Goal: Contribute content

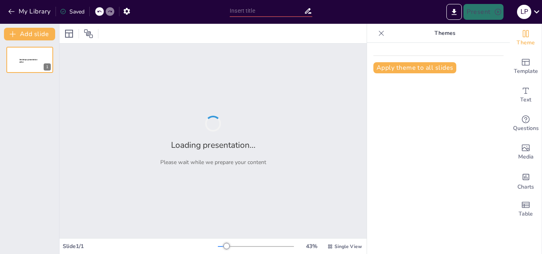
type input "New Sendsteps"
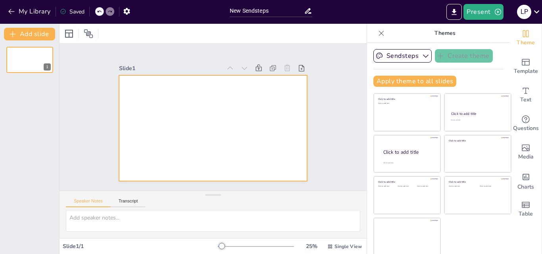
click at [252, 94] on div at bounding box center [208, 127] width 216 height 186
click at [111, 221] on textarea at bounding box center [213, 221] width 294 height 22
paste textarea "🏛️ Latar Belakang dan Tujuan UU No. 17 Tahun 2023 disahkan pada 8 Agustus 2023 …"
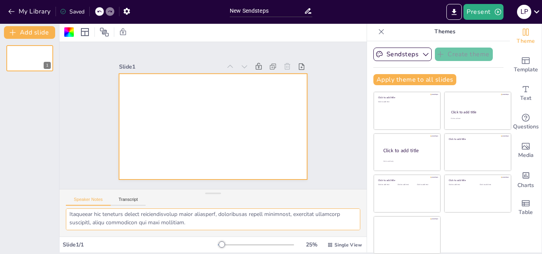
scroll to position [573, 0]
type textarea "🏛️ Latar Belakang dan Tujuan UU No. 17 Tahun 2023 disahkan pada 8 Agustus 2023 …"
click at [170, 76] on div at bounding box center [213, 127] width 188 height 106
click at [167, 82] on div at bounding box center [210, 126] width 212 height 159
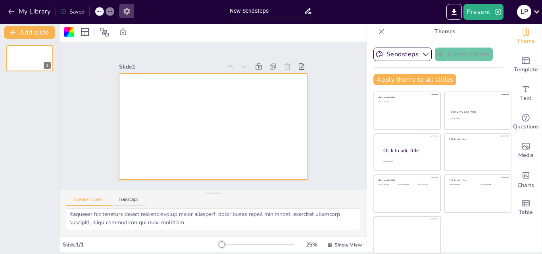
click at [123, 9] on icon "button" at bounding box center [127, 11] width 8 height 8
click at [124, 9] on icon "button" at bounding box center [127, 11] width 8 height 8
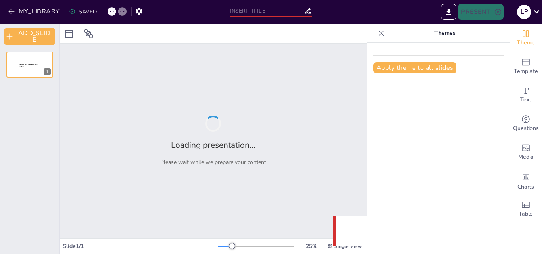
type input "New Sendsteps"
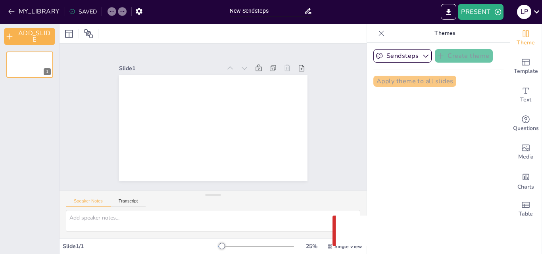
type textarea "🏛️ Latar Belakang dan Tujuan UU No. 17 Tahun 2023 disahkan pada 8 Agustus 2023 …"
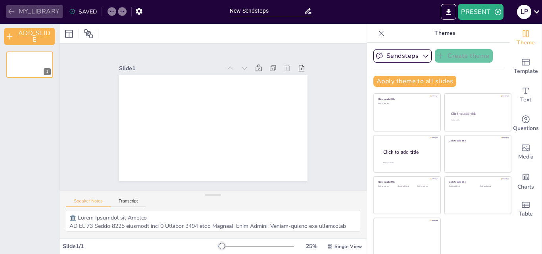
click at [12, 10] on icon "button" at bounding box center [12, 12] width 8 height 8
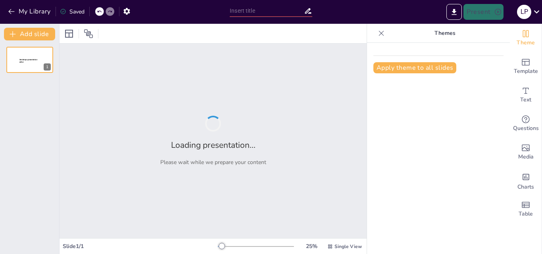
type input "Struktur dan Ruang Lingkup UU Kesehatan: Apa yang Perlu Diketahui?"
drag, startPoint x: 239, startPoint y: 117, endPoint x: 238, endPoint y: 122, distance: 5.6
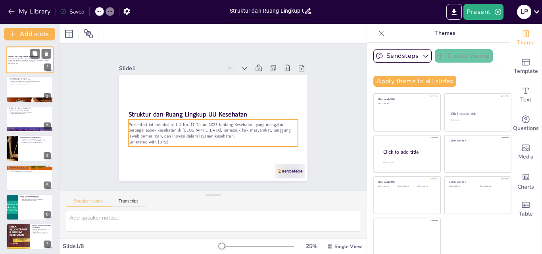
drag, startPoint x: 238, startPoint y: 122, endPoint x: 29, endPoint y: 56, distance: 218.8
click at [29, 56] on strong "Struktur dan Ruang Lingkup UU Kesehatan" at bounding box center [23, 57] width 30 height 2
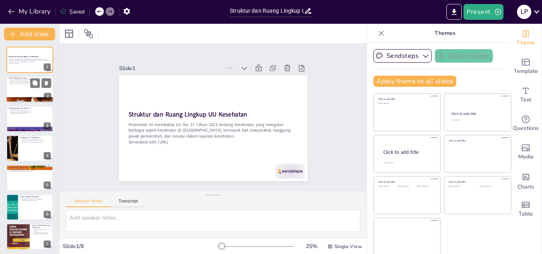
click at [29, 91] on div at bounding box center [30, 89] width 48 height 27
type textarea "UU No. 17 Tahun 2023 disahkan pada [DATE], yang menandai langkah penting dalam …"
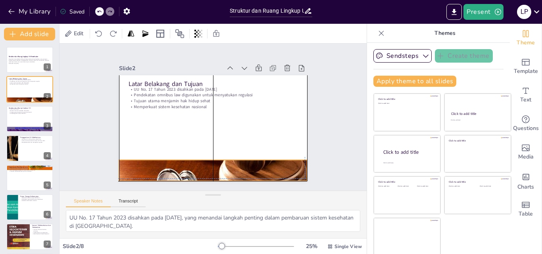
click at [152, 159] on div at bounding box center [170, 148] width 204 height 220
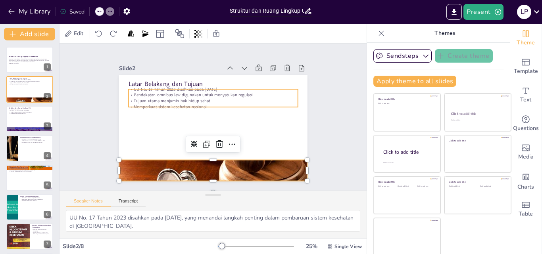
click at [175, 86] on p "UU No. 17 Tahun 2023 disahkan pada [DATE]" at bounding box center [234, 99] width 118 height 130
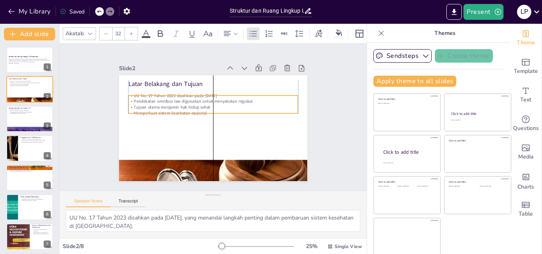
drag, startPoint x: 135, startPoint y: 88, endPoint x: 135, endPoint y: 94, distance: 6.3
click at [143, 94] on p "UU No. 17 Tahun 2023 disahkan pada [DATE]" at bounding box center [221, 97] width 157 height 74
click at [206, 110] on p "Memperkuat sistem kesehatan nasional" at bounding box center [216, 115] width 118 height 130
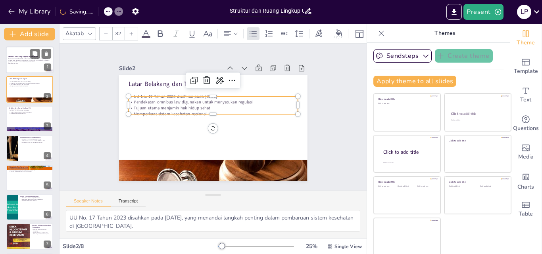
click at [21, 63] on p "Generated with [URL]" at bounding box center [29, 64] width 43 height 2
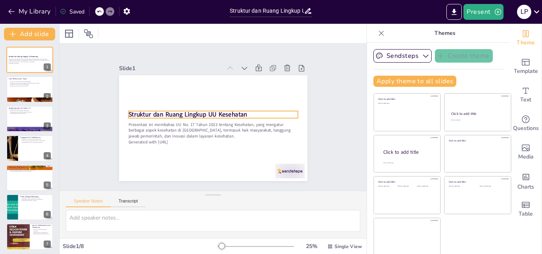
click at [211, 111] on strong "Struktur dan Ruang Lingkup UU Kesehatan" at bounding box center [196, 99] width 94 height 86
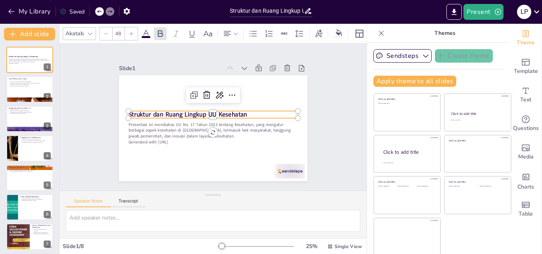
click at [240, 109] on p "Struktur dan Ruang Lingkup UU Kesehatan" at bounding box center [215, 116] width 132 height 120
click at [240, 109] on p "Struktur dan Ruang Lingkup UU Kesehatan" at bounding box center [215, 116] width 120 height 132
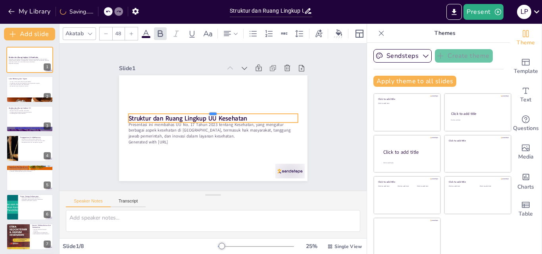
drag, startPoint x: 240, startPoint y: 111, endPoint x: 240, endPoint y: 104, distance: 6.3
click at [240, 106] on div at bounding box center [216, 112] width 150 height 90
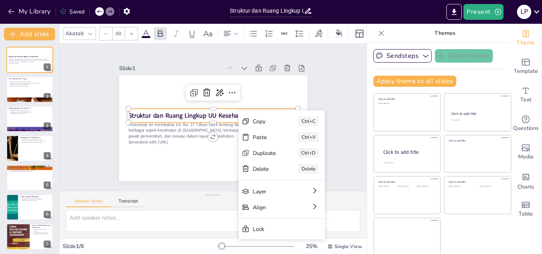
click at [88, 112] on div "Slide 1 Struktur dan Ruang Lingkup UU Kesehatan Presentasi ini membahas UU No. …" at bounding box center [213, 117] width 251 height 259
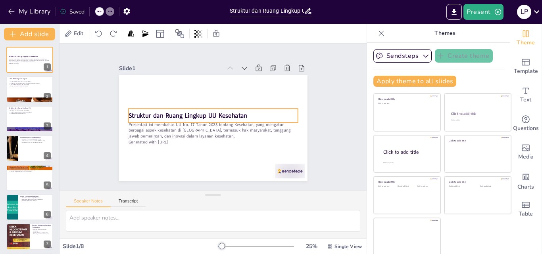
click at [154, 115] on strong "Struktur dan Ruang Lingkup UU Kesehatan" at bounding box center [197, 97] width 86 height 94
click at [179, 115] on strong "Struktur dan Ruang Lingkup UU Kesehatan" at bounding box center [238, 118] width 119 height 9
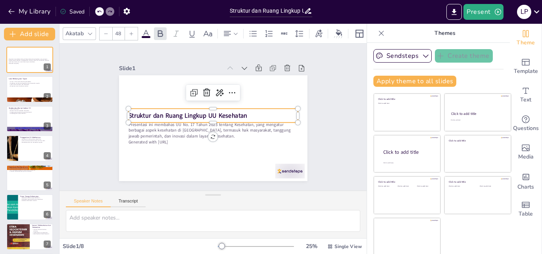
click at [176, 111] on strong "Struktur dan Ruang Lingkup UU Kesehatan" at bounding box center [204, 93] width 56 height 112
drag, startPoint x: 252, startPoint y: 113, endPoint x: 118, endPoint y: 113, distance: 134.1
click at [118, 113] on div "Presentasi ini membahas UU No. 17 Tahun 2023 tentang Kesehatan, yang mengatur b…" at bounding box center [208, 127] width 215 height 173
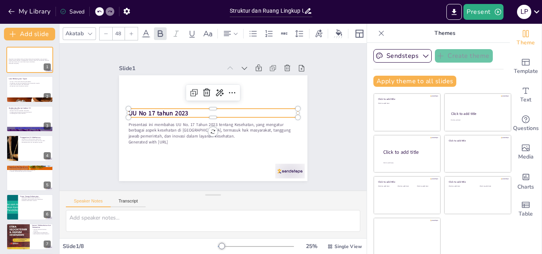
click at [101, 151] on div "Slide 1 Presentasi ini membahas UU No. 17 Tahun 2023 tentang Kesehatan, yang me…" at bounding box center [213, 117] width 251 height 259
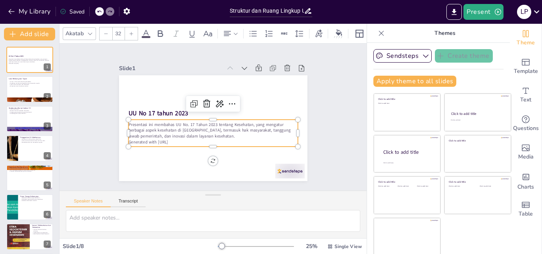
click at [143, 119] on p "Presentasi ini membahas UU No. 17 Tahun 2023 tentang Kesehatan, yang mengatur b…" at bounding box center [206, 107] width 148 height 114
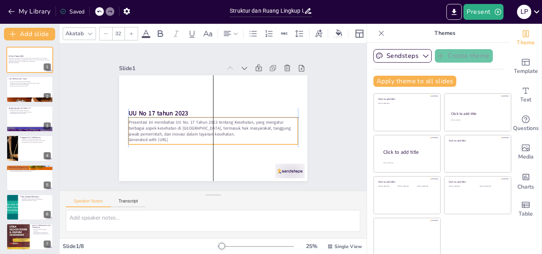
click at [184, 120] on p "Presentasi ini membahas UU No. 17 Tahun 2023 tentang Kesehatan, yang mengatur b…" at bounding box center [201, 118] width 35 height 170
click at [165, 120] on p "Presentasi ini membahas UU No. 17 Tahun 2023 tentang Kesehatan, yang mengatur b…" at bounding box center [209, 127] width 167 height 69
click at [176, 120] on p "Presentasi ini membahas UU No. 17 Tahun 2023 tentang Kesehatan, yang mengatur b…" at bounding box center [202, 119] width 52 height 169
click at [176, 120] on p "Presentasi ini membahas UU No. 17 Tahun 2023 tentang Kesehatan, yang mengatur b…" at bounding box center [202, 114] width 52 height 169
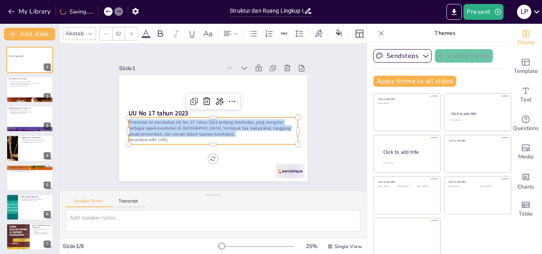
click at [165, 120] on p "Presentasi ini membahas UU No. 17 Tahun 2023 tentang Kesehatan, yang mengatur b…" at bounding box center [210, 128] width 169 height 52
drag, startPoint x: 165, startPoint y: 120, endPoint x: 139, endPoint y: 122, distance: 26.7
click at [139, 122] on p "Presentasi ini membahas UU No. 17 Tahun 2023 tentang Kesehatan, yang mengatur b…" at bounding box center [209, 107] width 162 height 85
click at [135, 28] on div at bounding box center [131, 33] width 13 height 13
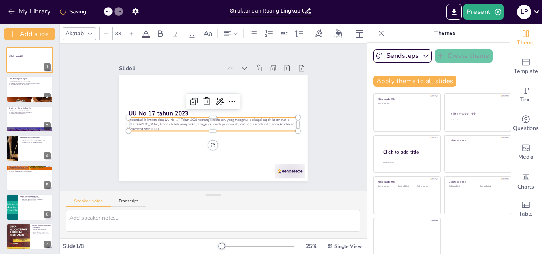
click at [128, 30] on div at bounding box center [131, 33] width 13 height 13
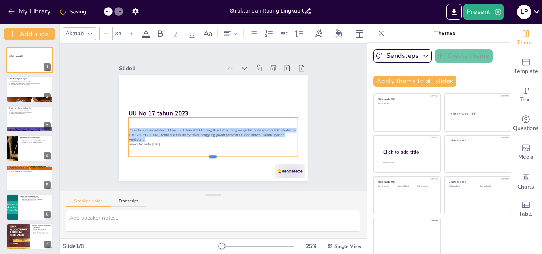
drag, startPoint x: 202, startPoint y: 129, endPoint x: 204, endPoint y: 154, distance: 25.5
click at [204, 154] on div at bounding box center [204, 159] width 167 height 42
click at [169, 142] on div "Presentasi ini membahas UU No. 17 Tahun 2023 tentang Kesehatan, yang mengatur b…" at bounding box center [212, 136] width 169 height 39
click at [164, 142] on div "Presentasi ini membahas UU No. 17 Tahun 2023 tentang Kesehatan, yang mengatur b…" at bounding box center [194, 123] width 90 height 173
click at [164, 142] on div "Presentasi ini membahas UU No. 17 Tahun 2023 tentang Kesehatan, yang mengatur b…" at bounding box center [204, 135] width 171 height 105
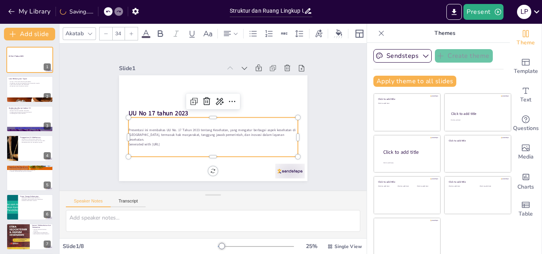
click at [163, 139] on p "Generated with [URL]" at bounding box center [202, 142] width 157 height 73
drag, startPoint x: 163, startPoint y: 139, endPoint x: 129, endPoint y: 127, distance: 36.4
click at [129, 127] on div "Presentasi ini membahas UU No. 17 Tahun 2023 tentang Kesehatan, yang mengatur b…" at bounding box center [209, 137] width 174 height 74
click at [136, 30] on div at bounding box center [131, 33] width 13 height 13
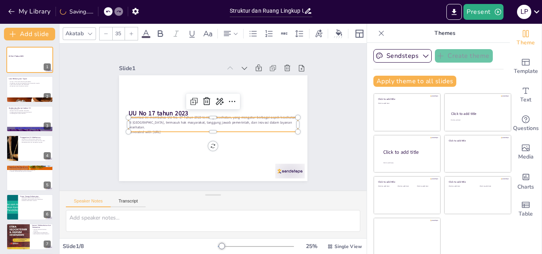
click at [136, 30] on div at bounding box center [131, 33] width 13 height 13
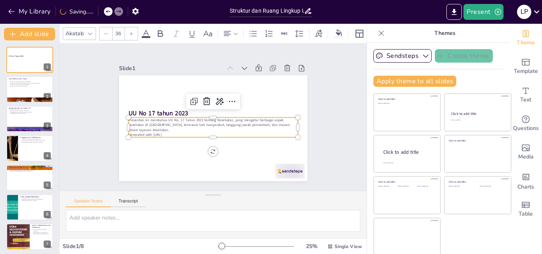
click at [136, 31] on div at bounding box center [131, 33] width 13 height 13
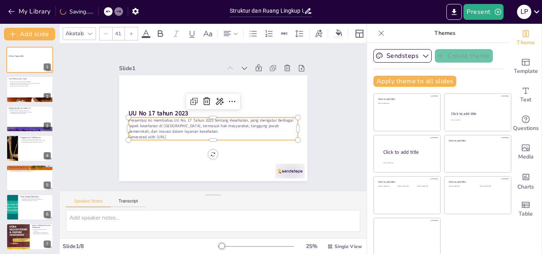
click at [136, 31] on div at bounding box center [131, 33] width 13 height 13
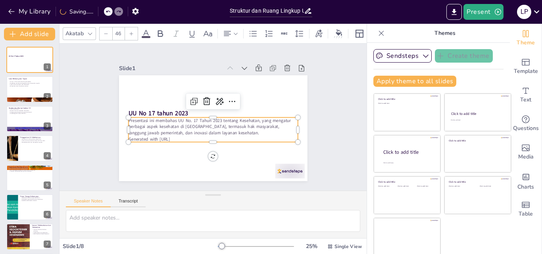
click at [136, 31] on div at bounding box center [131, 33] width 13 height 13
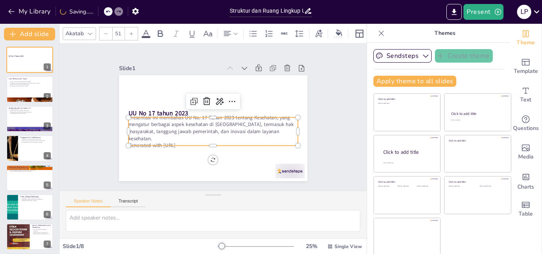
click at [136, 31] on div at bounding box center [131, 33] width 13 height 13
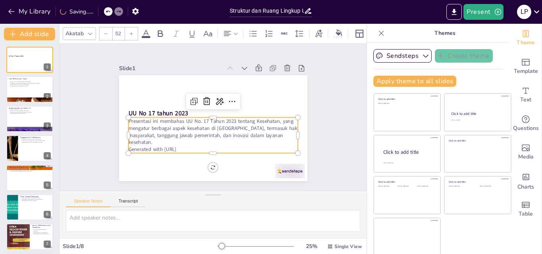
click at [136, 31] on div at bounding box center [131, 33] width 13 height 13
type input "53"
click at [97, 131] on div "Slide 1 UU No 17 tahun 2023 Presentasi ini membahas UU No. 17 Tahun 2023 tentan…" at bounding box center [213, 117] width 233 height 128
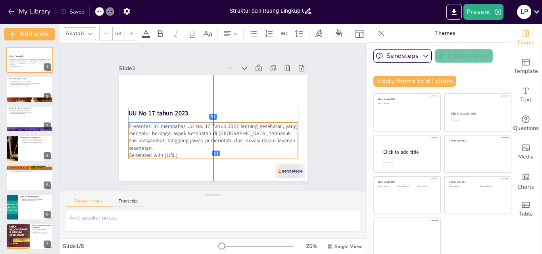
drag, startPoint x: 159, startPoint y: 146, endPoint x: 158, endPoint y: 150, distance: 4.0
click at [158, 150] on p "Generated with [URL]" at bounding box center [198, 151] width 158 height 75
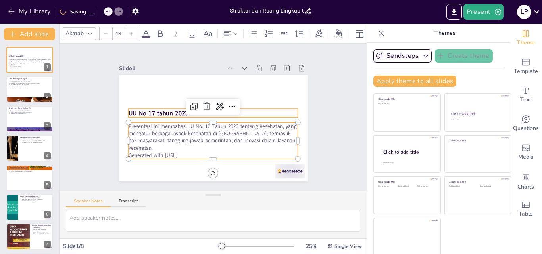
click at [153, 107] on strong "UU No 17 tahun 2023" at bounding box center [165, 91] width 58 height 32
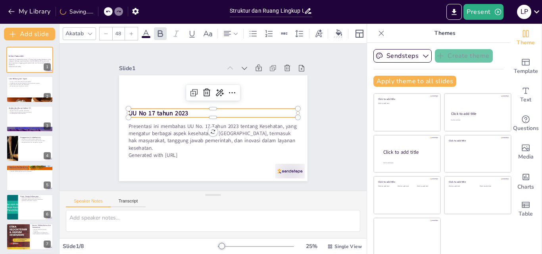
click at [190, 109] on p "UU No 17 tahun 2023" at bounding box center [215, 113] width 158 height 77
click at [190, 109] on p "UU No 17 tahun 2023" at bounding box center [215, 113] width 151 height 92
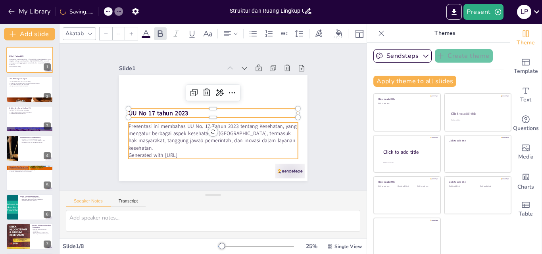
type input "53"
click at [190, 134] on p "Presentasi ini membahas UU No. 17 Tahun 2023 tentang Kesehatan, yang mengatur b…" at bounding box center [205, 136] width 167 height 96
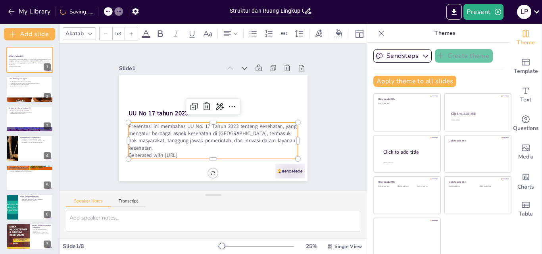
click at [172, 124] on p "Presentasi ini membahas UU No. 17 Tahun 2023 tentang Kesehatan, yang mengatur b…" at bounding box center [193, 115] width 47 height 172
click at [172, 124] on p "Presentasi ini membahas UU No. 17 Tahun 2023 tentang Kesehatan, yang mengatur b…" at bounding box center [209, 137] width 172 height 64
click at [176, 124] on p "Presentasi ini membahas UU No. 17 Tahun 2023 tentang Kesehatan, yang mengatur b…" at bounding box center [198, 130] width 135 height 145
drag, startPoint x: 152, startPoint y: 125, endPoint x: 123, endPoint y: 125, distance: 29.4
click at [123, 125] on p "Presentasi ini membahas UU No. 17 Tahun 2023 tentang Kesehatan, yang mengatur b…" at bounding box center [205, 136] width 167 height 96
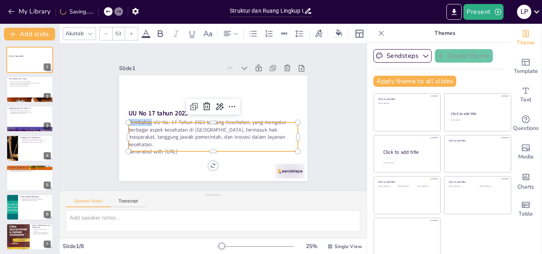
drag, startPoint x: 143, startPoint y: 125, endPoint x: 117, endPoint y: 124, distance: 26.2
click at [117, 124] on div "UU No 17 tahun 2023 Pembahas UU No. 17 Tahun 2023 tentang Kesehatan, yang menga…" at bounding box center [202, 121] width 173 height 215
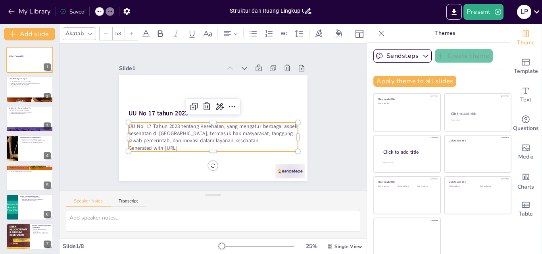
click at [306, 149] on div "Slide 1 UU No 17 tahun 2023 UU No. 17 Tahun 2023 tentang Kesehatan, yang mengat…" at bounding box center [213, 117] width 212 height 265
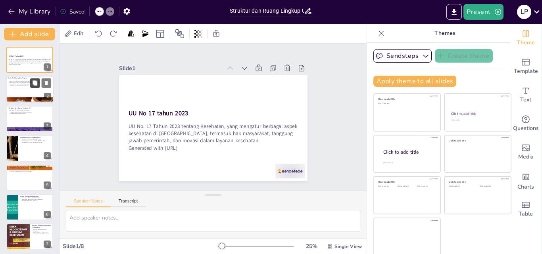
click at [36, 87] on button at bounding box center [35, 84] width 10 height 10
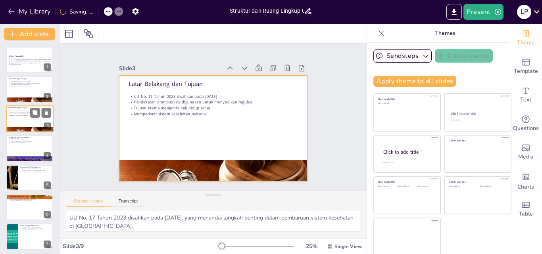
click at [36, 126] on div at bounding box center [30, 119] width 48 height 27
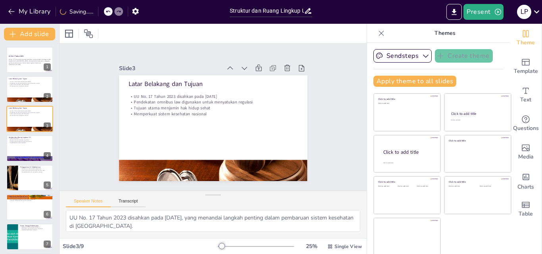
click at [30, 163] on div "UU No 17 tahun 2023 UU No. 17 Tahun 2023 tentang Kesehatan, yang mengatur berba…" at bounding box center [29, 178] width 59 height 262
click at [30, 150] on div at bounding box center [30, 148] width 48 height 27
type textarea "Struktur yang terdiri dari 20 bab ini memberikan panduan yang komprehensif meng…"
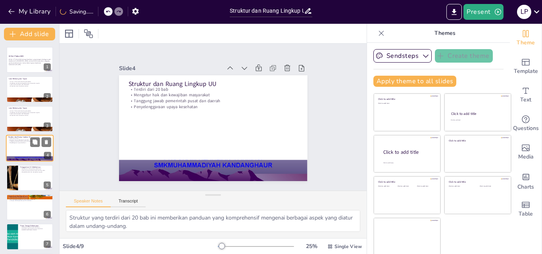
scroll to position [1, 0]
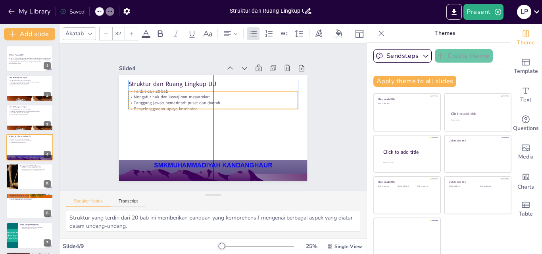
click at [161, 106] on p "Penyelenggaraan upaya kesehatan" at bounding box center [217, 110] width 150 height 90
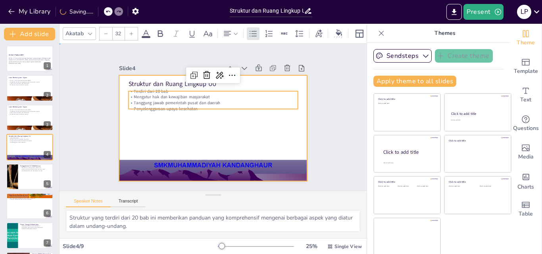
click at [113, 109] on div at bounding box center [208, 127] width 216 height 186
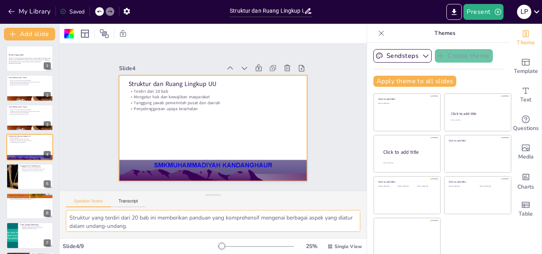
drag, startPoint x: 137, startPoint y: 213, endPoint x: 102, endPoint y: 169, distance: 55.9
click at [114, 221] on textarea "Struktur yang terdiri dari 20 bab ini memberikan panduan yang komprehensif meng…" at bounding box center [213, 221] width 294 height 22
